Goal: Task Accomplishment & Management: Complete application form

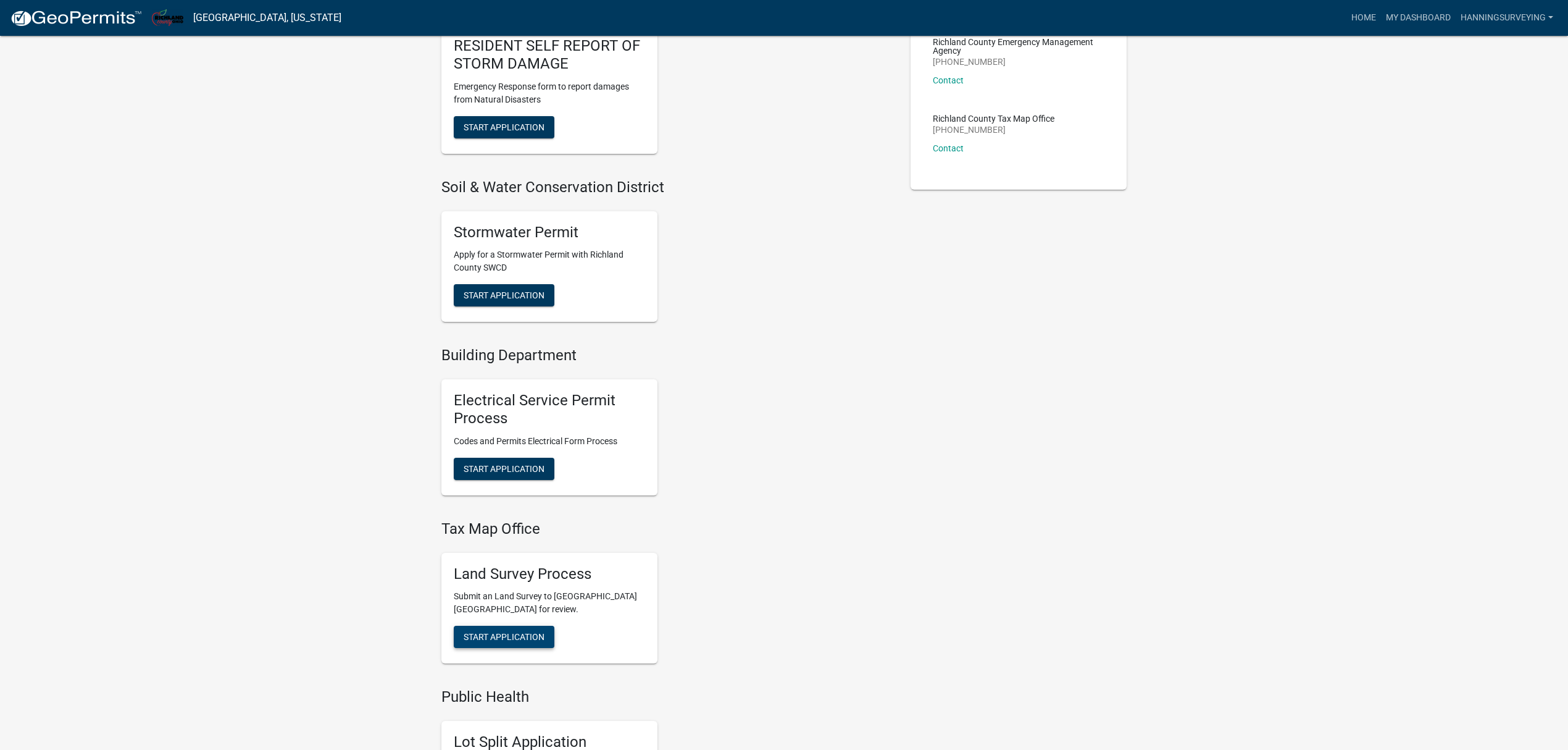
scroll to position [329, 0]
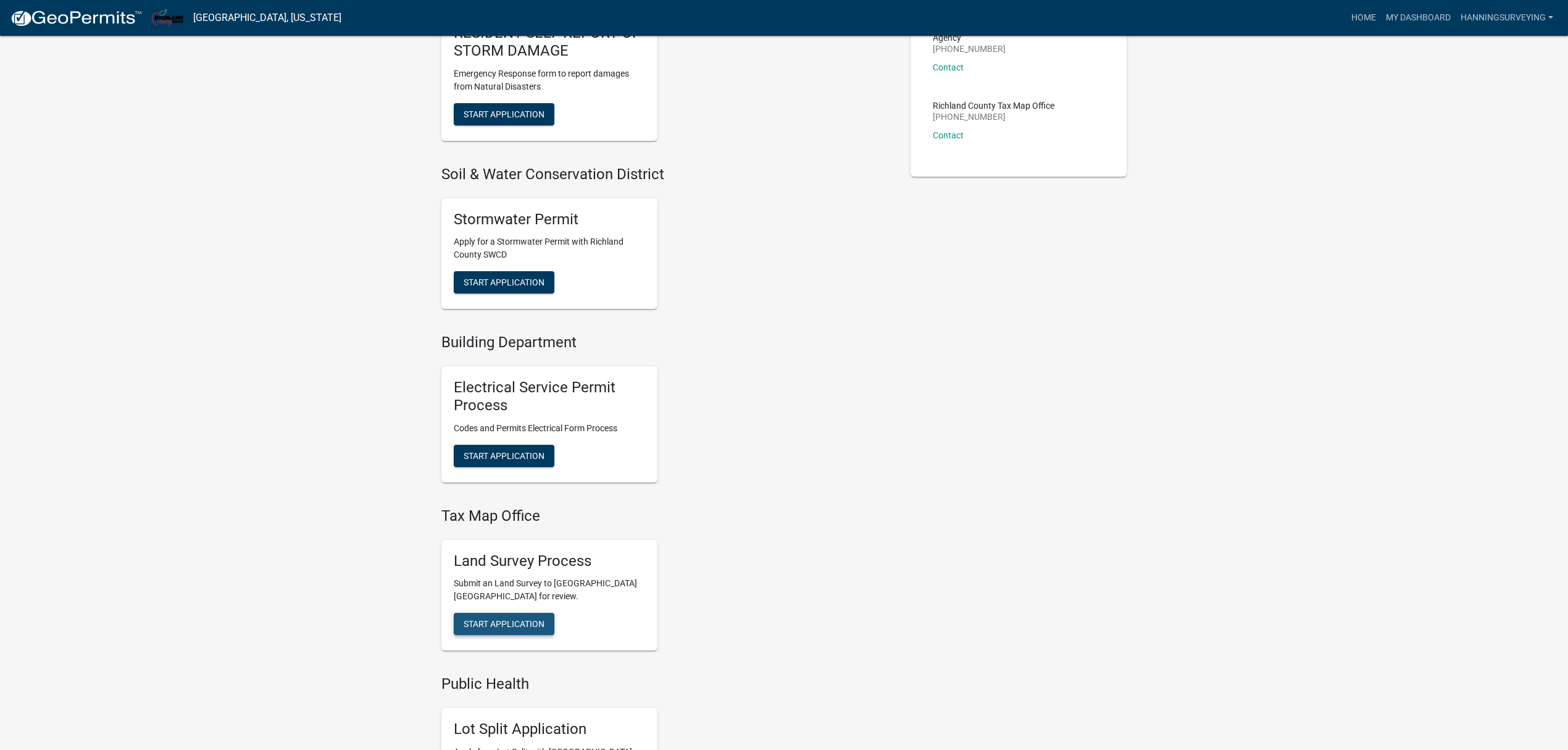
click at [512, 623] on span "Start Application" at bounding box center [504, 624] width 81 height 10
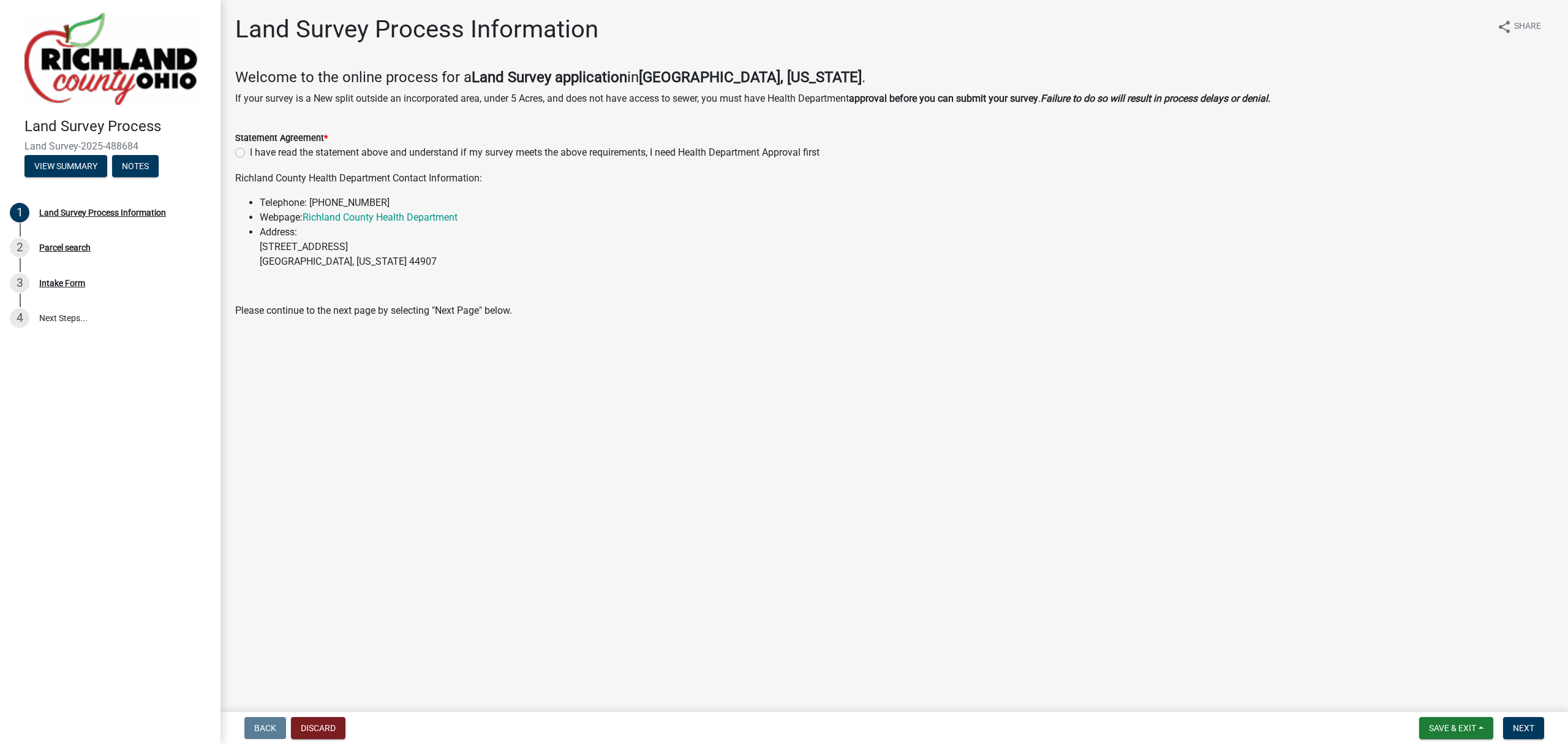
click at [262, 155] on label "I have read the statement above and understand if my survey meets the above req…" at bounding box center [535, 153] width 570 height 15
click at [258, 153] on input "I have read the statement above and understand if my survey meets the above req…" at bounding box center [254, 150] width 8 height 8
radio input "true"
click at [1523, 721] on button "Next" at bounding box center [1524, 728] width 41 height 22
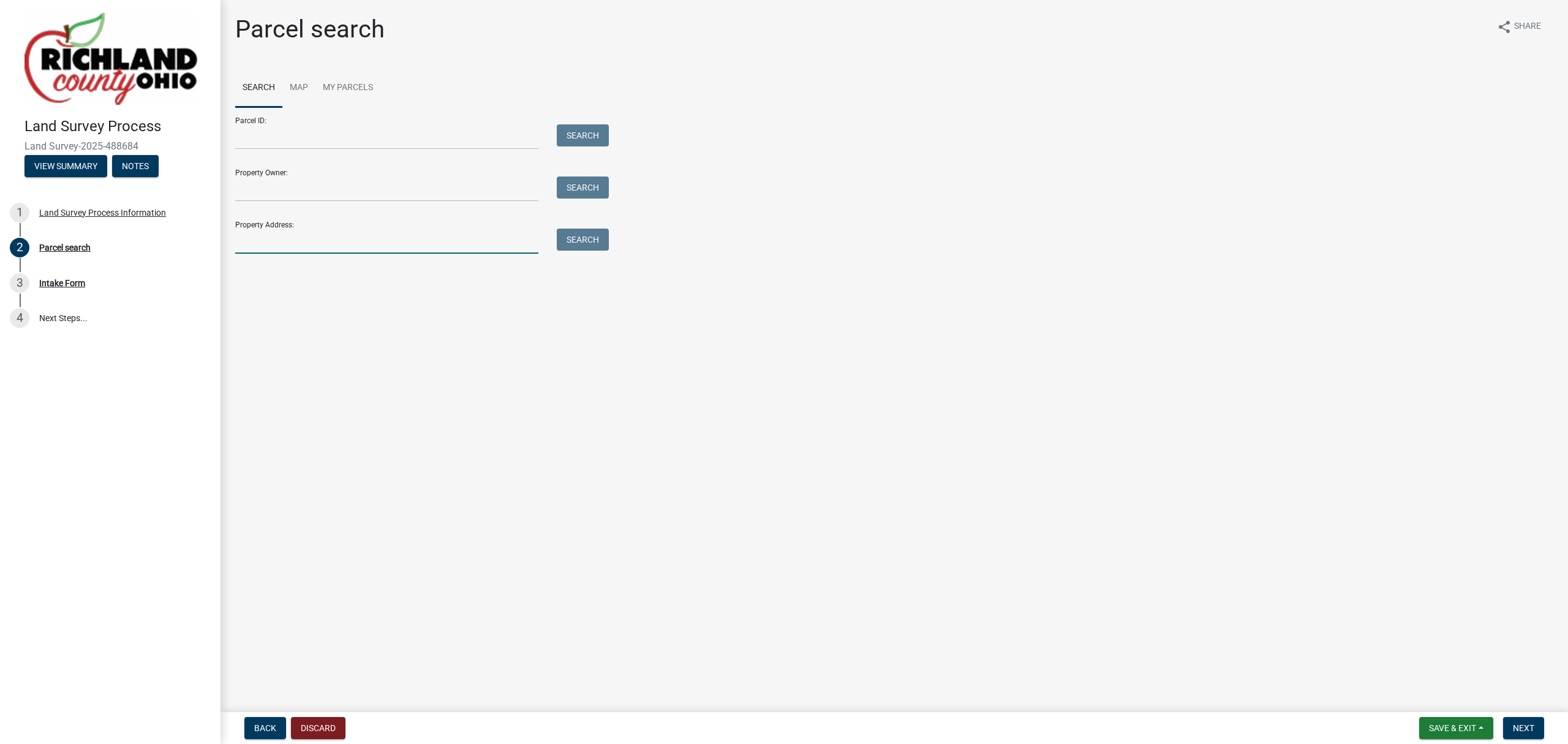
click at [294, 241] on input "Property Address:" at bounding box center [387, 241] width 303 height 25
type input "5279"
click at [592, 239] on button "Search" at bounding box center [583, 240] width 52 height 22
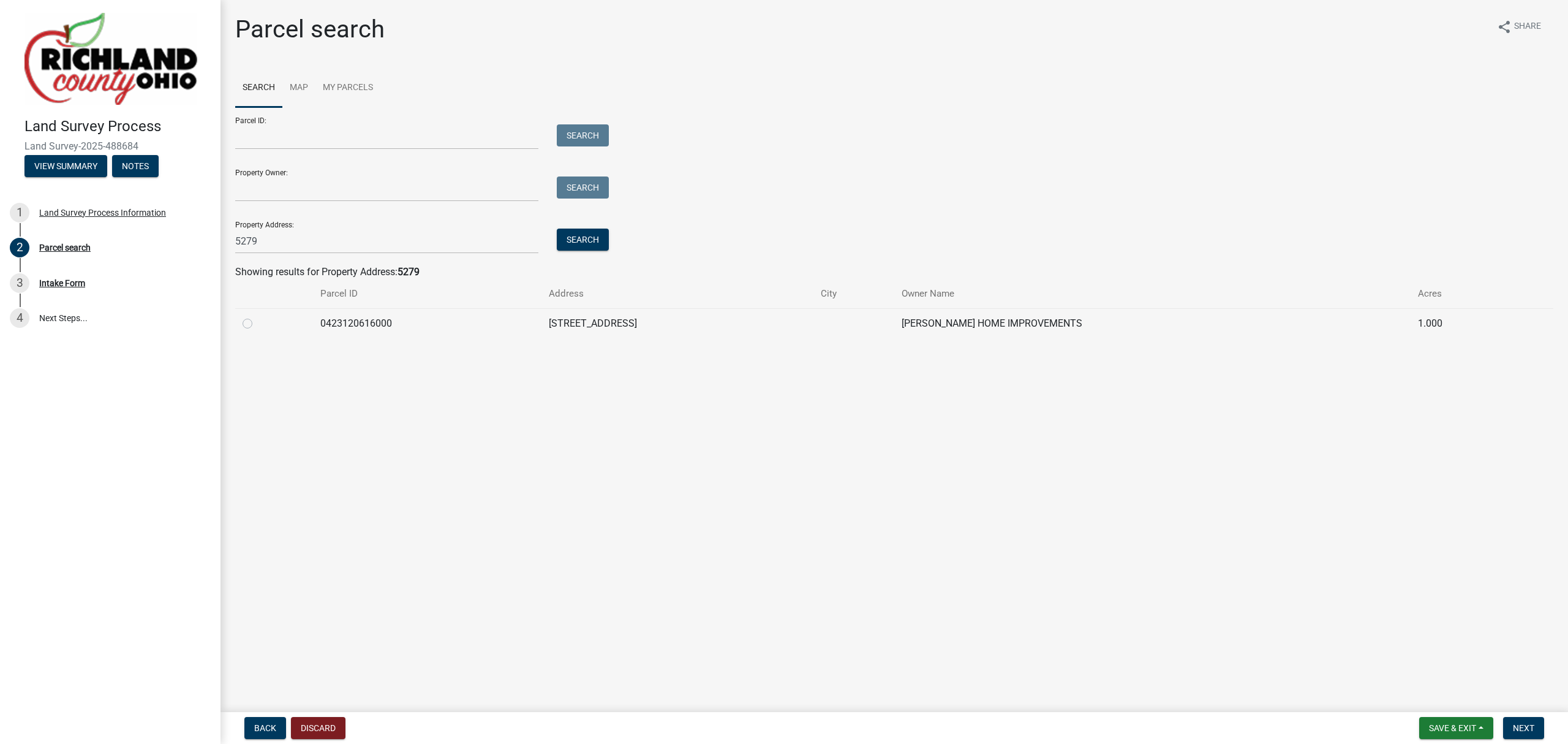
click at [258, 316] on label at bounding box center [258, 316] width 0 height 0
click at [258, 324] on input "radio" at bounding box center [262, 320] width 8 height 8
radio input "true"
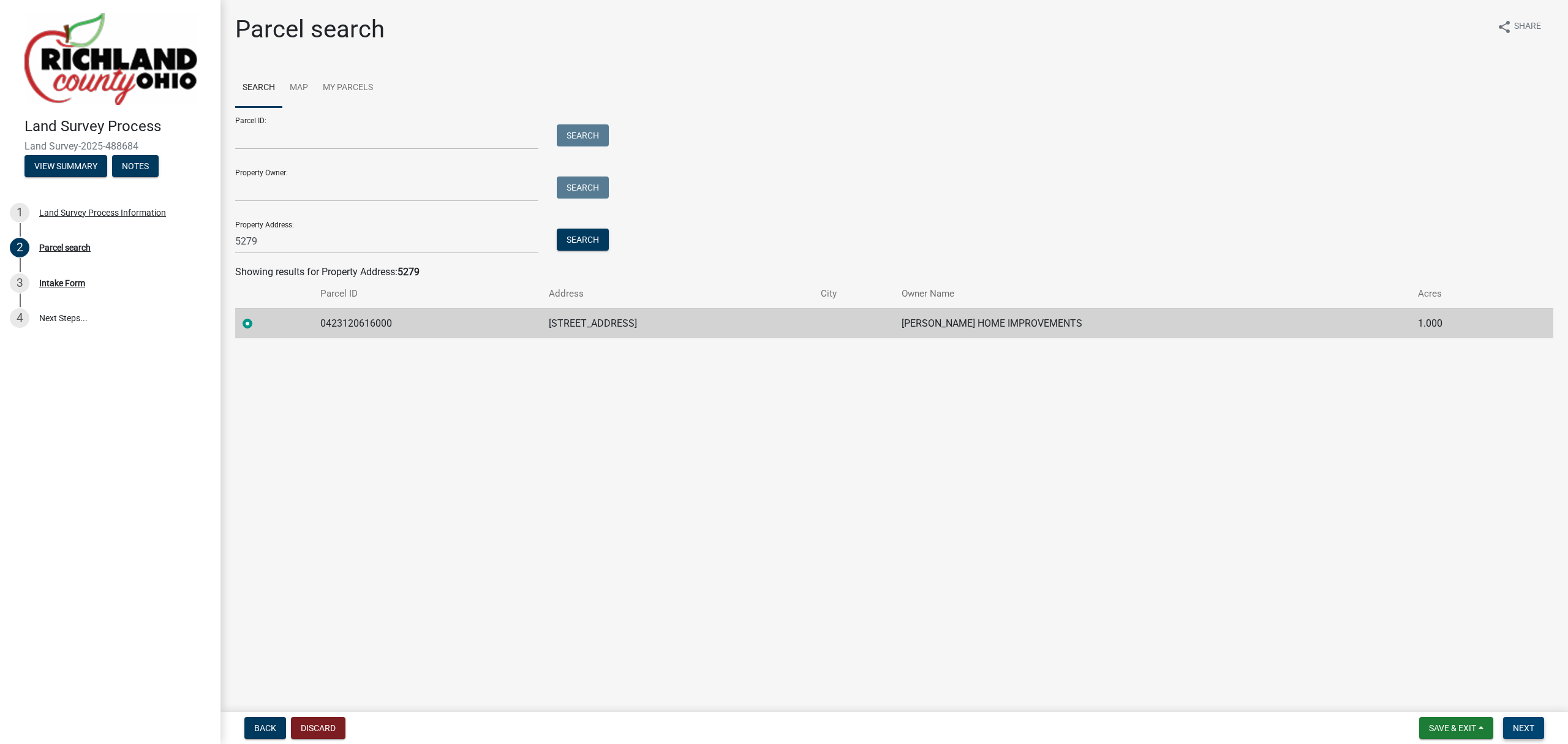
click at [1533, 729] on span "Next" at bounding box center [1524, 728] width 21 height 10
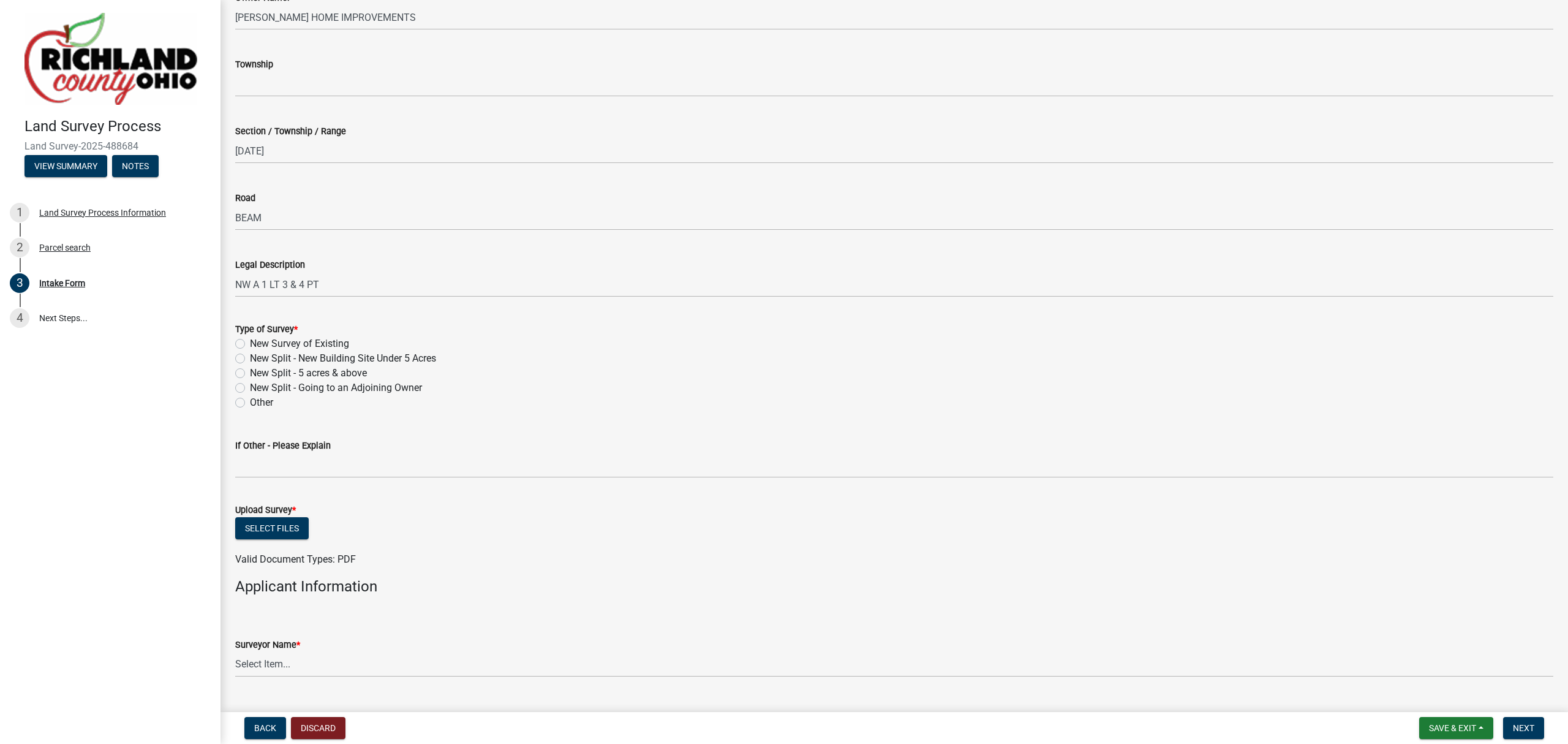
scroll to position [326, 0]
click at [255, 341] on label "New Survey of Existing" at bounding box center [299, 341] width 99 height 15
click at [255, 341] on input "New Survey of Existing" at bounding box center [254, 338] width 8 height 8
radio input "true"
click at [276, 522] on button "Select files" at bounding box center [272, 525] width 74 height 22
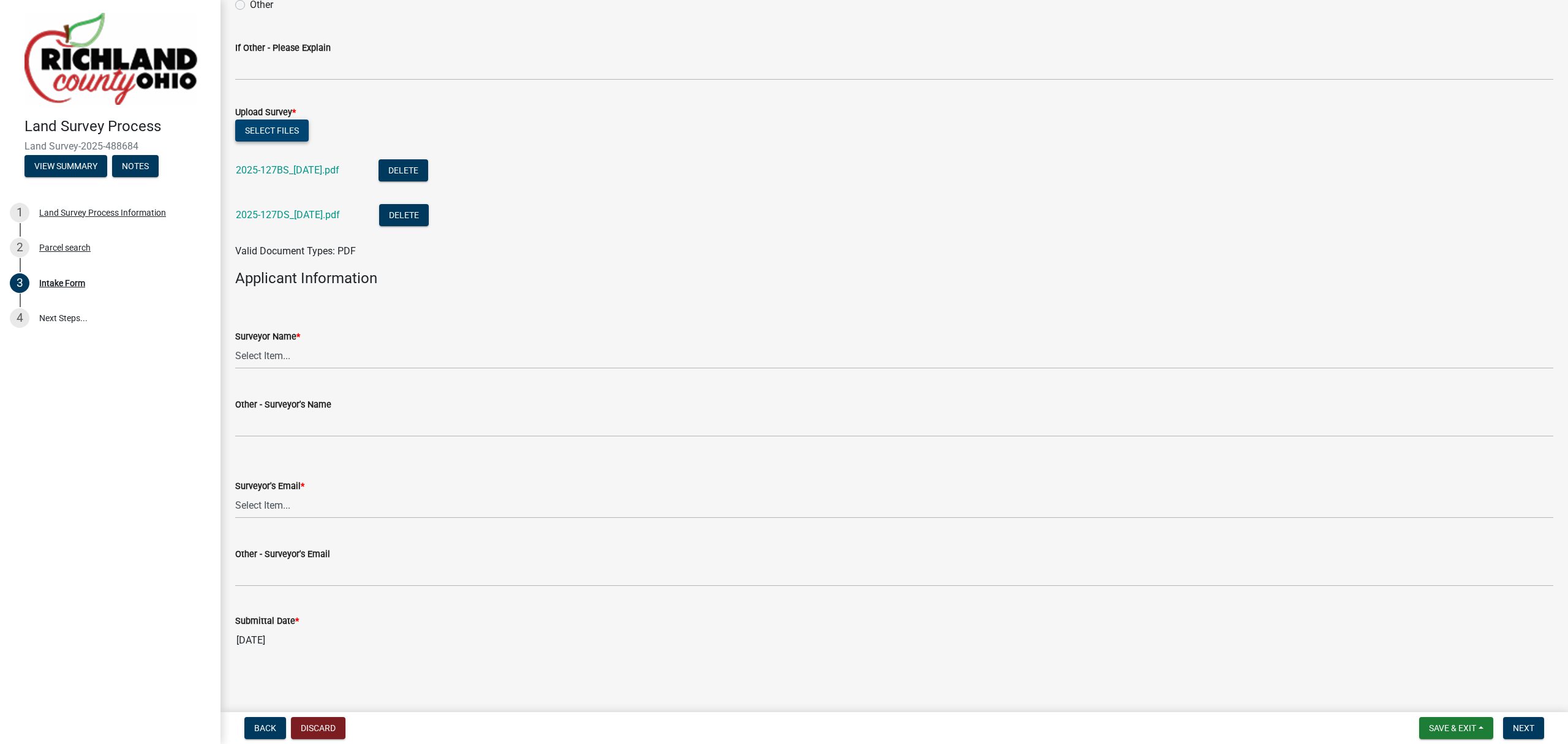
scroll to position [724, 0]
click at [287, 365] on wm-data-entity-input "Surveyor Name * Select Item... [PERSON_NAME], [PERSON_NAME], [PERSON_NAME], [PE…" at bounding box center [894, 335] width 1319 height 83
click at [289, 359] on select "Select Item... [PERSON_NAME], [PERSON_NAME], [PERSON_NAME], [PERSON_NAME], [PER…" at bounding box center [894, 353] width 1319 height 25
click at [235, 341] on select "Select Item... [PERSON_NAME], [PERSON_NAME], [PERSON_NAME], [PERSON_NAME], [PER…" at bounding box center [894, 353] width 1319 height 25
select select "7b47133c-cc1d-4ae1-826f-23734389caf2"
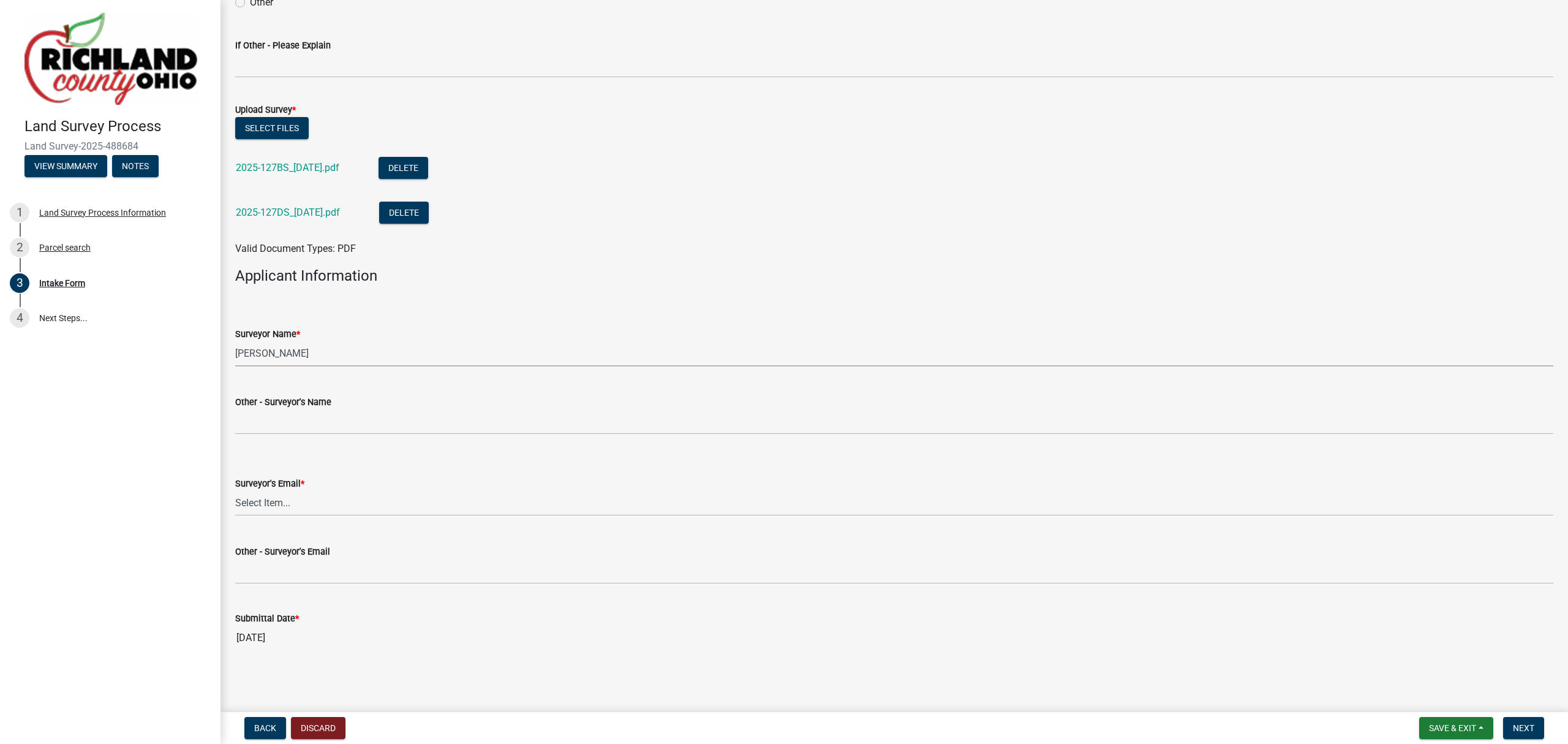
click at [302, 356] on select "Select Item... [PERSON_NAME], [PERSON_NAME], [PERSON_NAME], [PERSON_NAME], [PER…" at bounding box center [894, 353] width 1319 height 25
click at [702, 231] on li "2025-127DS_[DATE].pdf Delete" at bounding box center [894, 214] width 1319 height 45
click at [327, 500] on select "Select Item... [EMAIL_ADDRESS][DOMAIN_NAME] [EMAIL_ADDRESS][DOMAIN_NAME] [EMAIL…" at bounding box center [894, 503] width 1319 height 25
click at [235, 491] on select "Select Item... [EMAIL_ADDRESS][DOMAIN_NAME] [EMAIL_ADDRESS][DOMAIN_NAME] [EMAIL…" at bounding box center [894, 503] width 1319 height 25
select select "f2d55033-5569-4fff-92a2-440fd2ab0b2e"
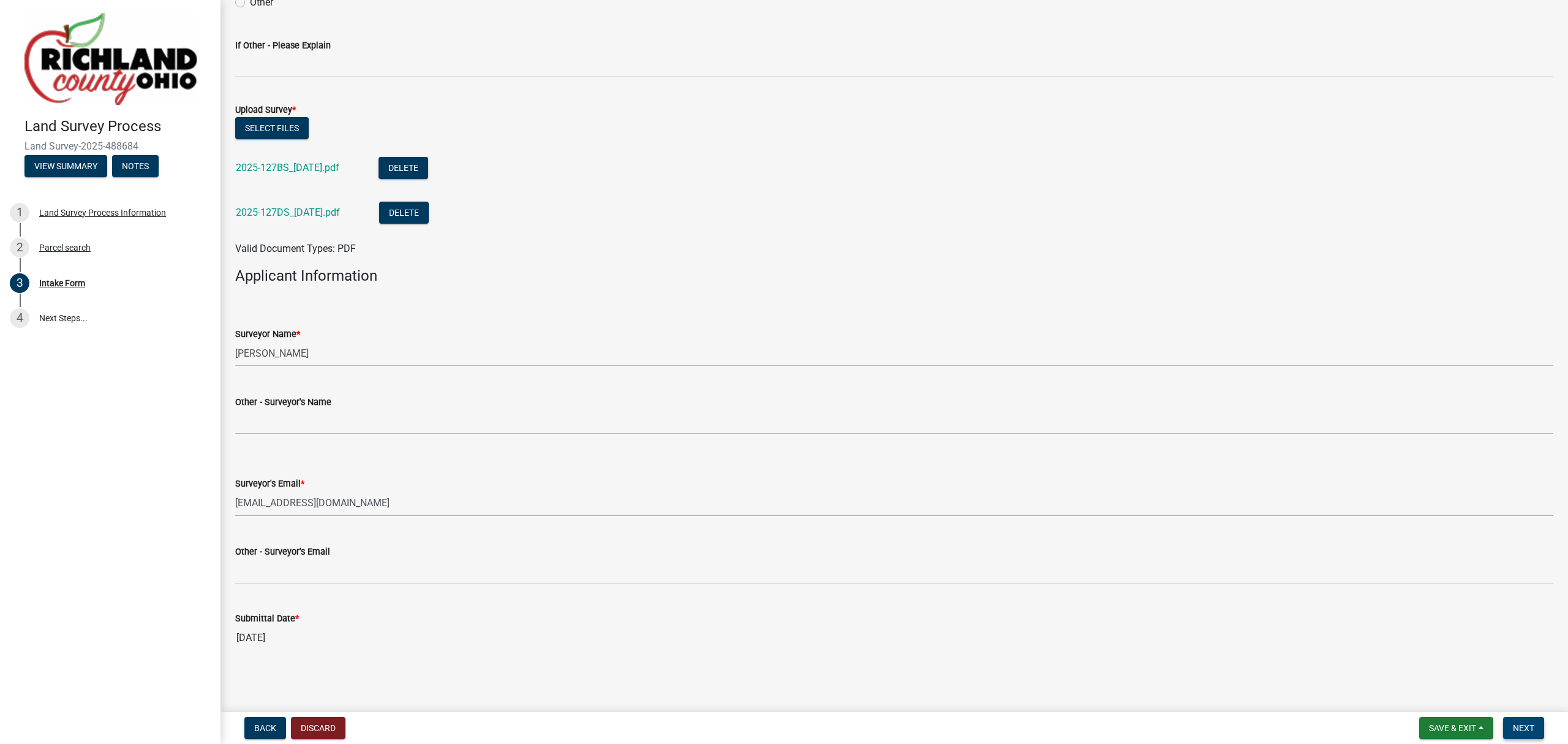
click at [1522, 724] on span "Next" at bounding box center [1524, 728] width 21 height 10
